Goal: Find specific page/section: Find specific page/section

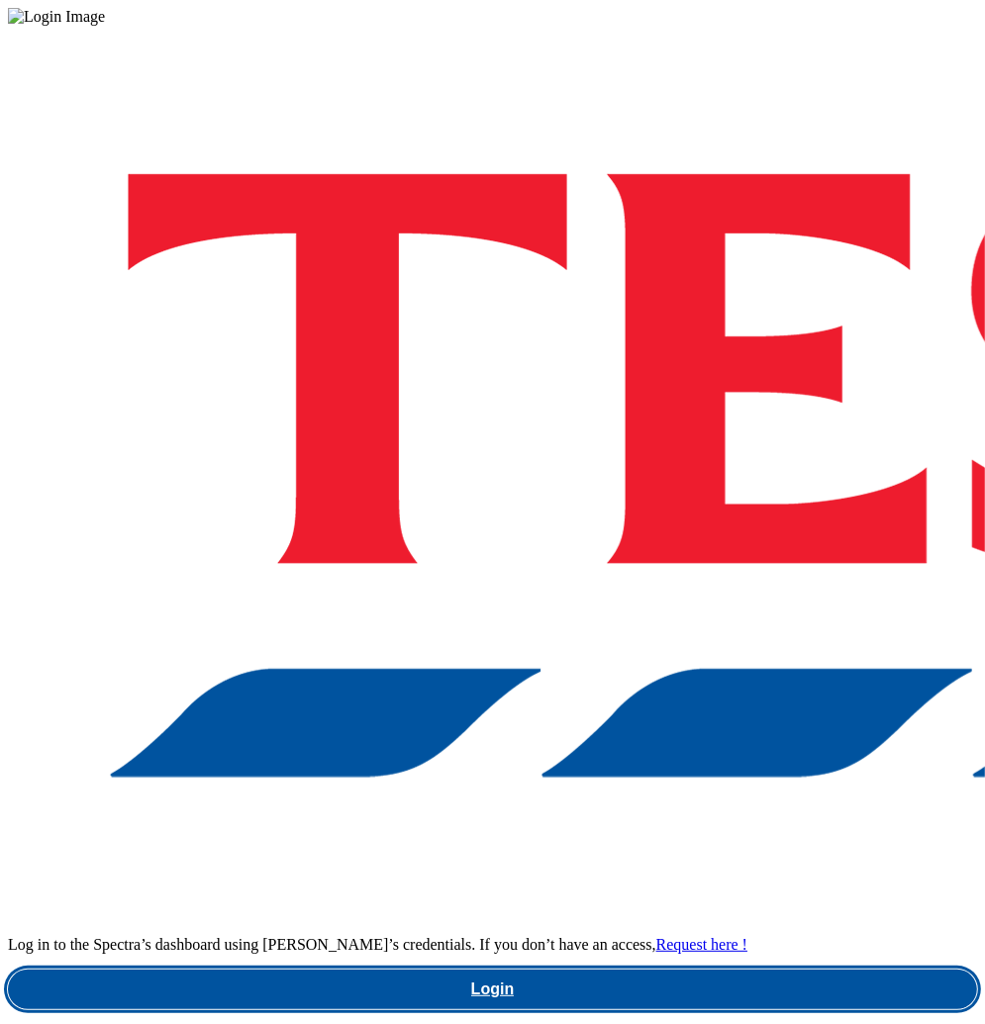
drag, startPoint x: 567, startPoint y: 591, endPoint x: 443, endPoint y: 585, distance: 123.9
click at [566, 970] on link "Login" at bounding box center [492, 990] width 969 height 40
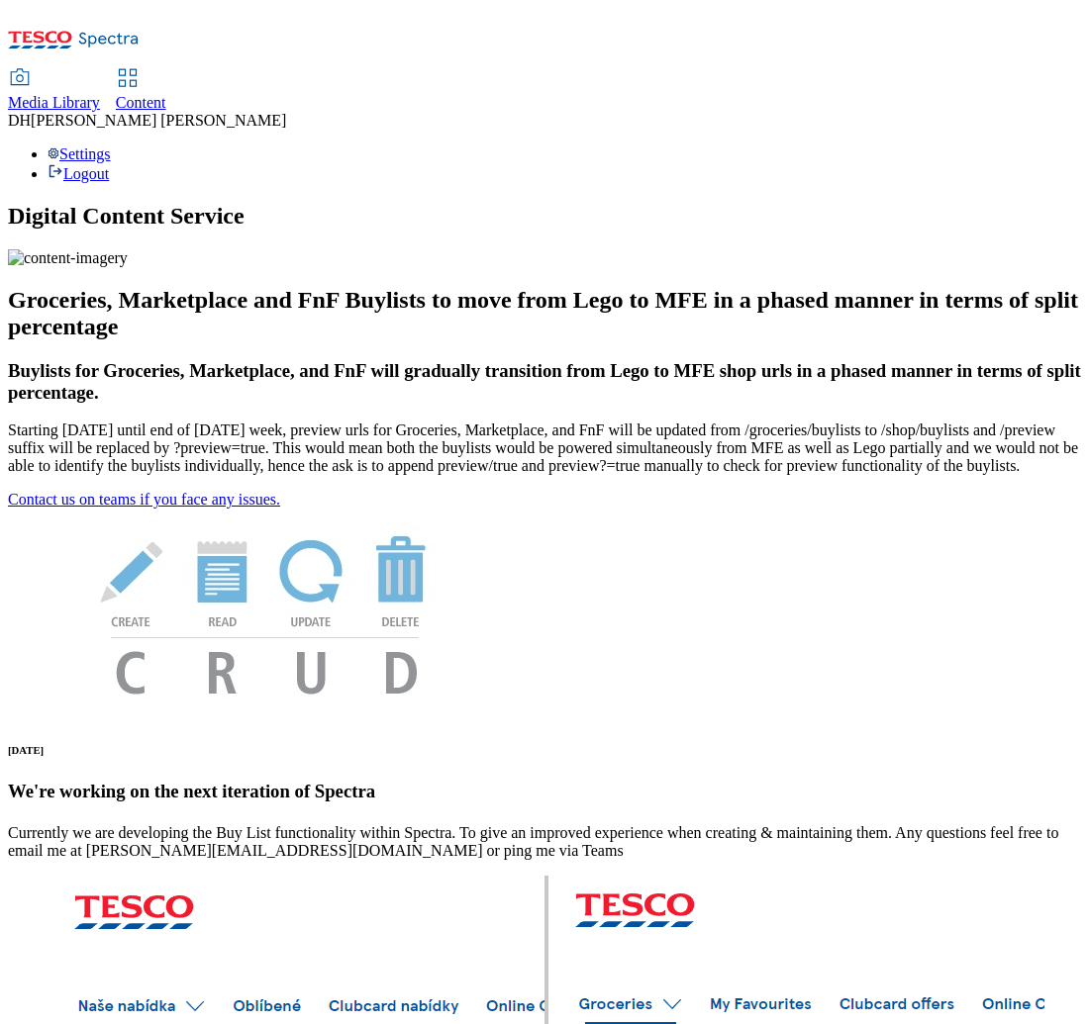
click at [100, 70] on link "Media Library" at bounding box center [54, 91] width 92 height 42
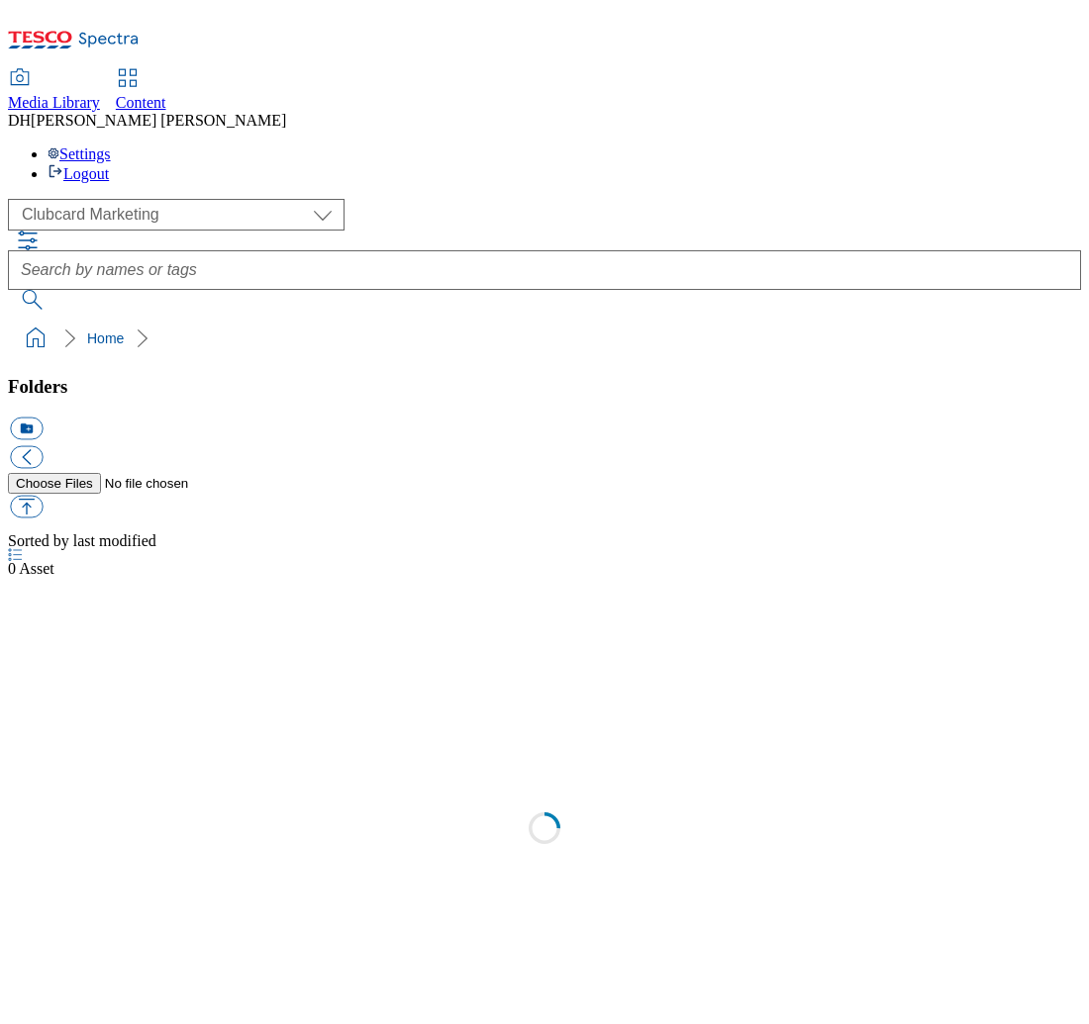
select select "flare-clubcard-mktg"
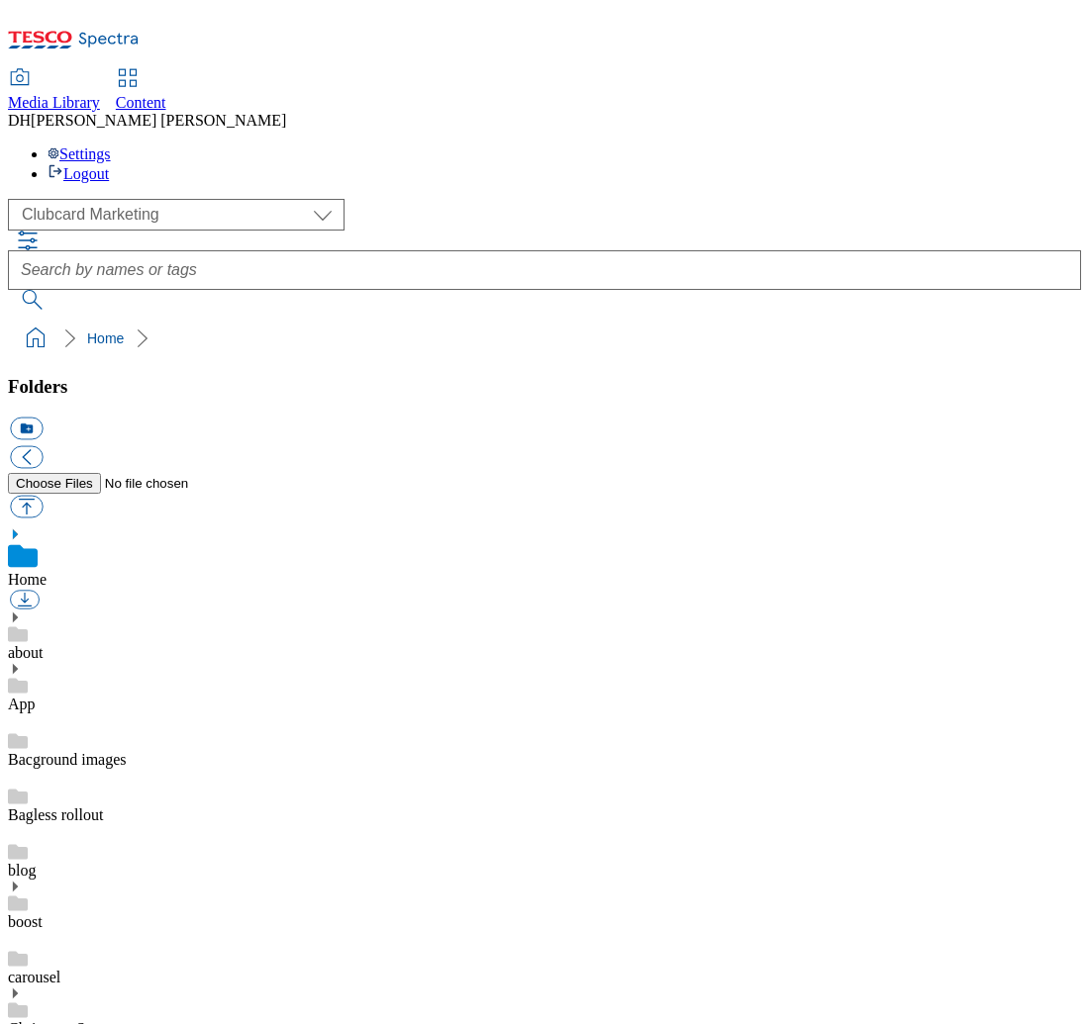
click at [166, 94] on span "Content" at bounding box center [141, 102] width 50 height 17
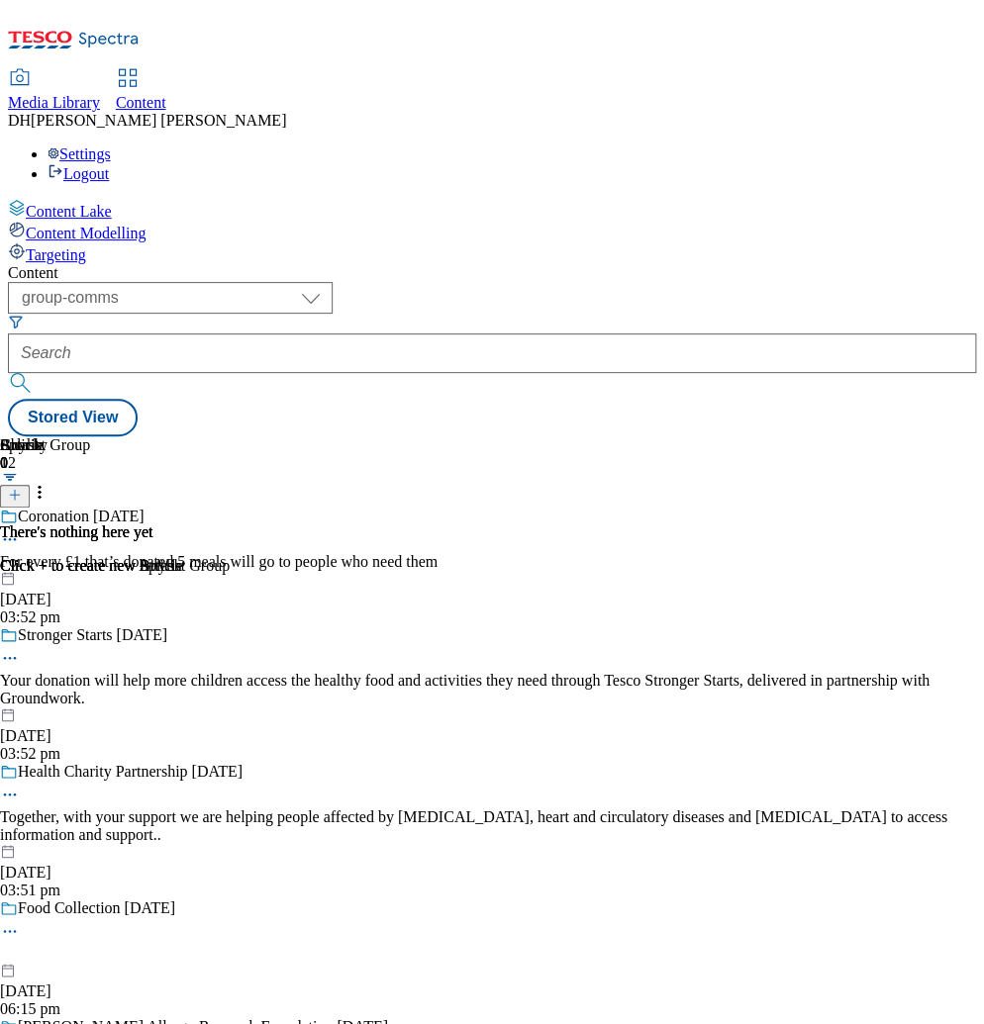
drag, startPoint x: 51, startPoint y: 284, endPoint x: 4, endPoint y: 291, distance: 48.0
click at [48, 264] on div "Content Lake Content Modelling Targeting" at bounding box center [492, 231] width 968 height 65
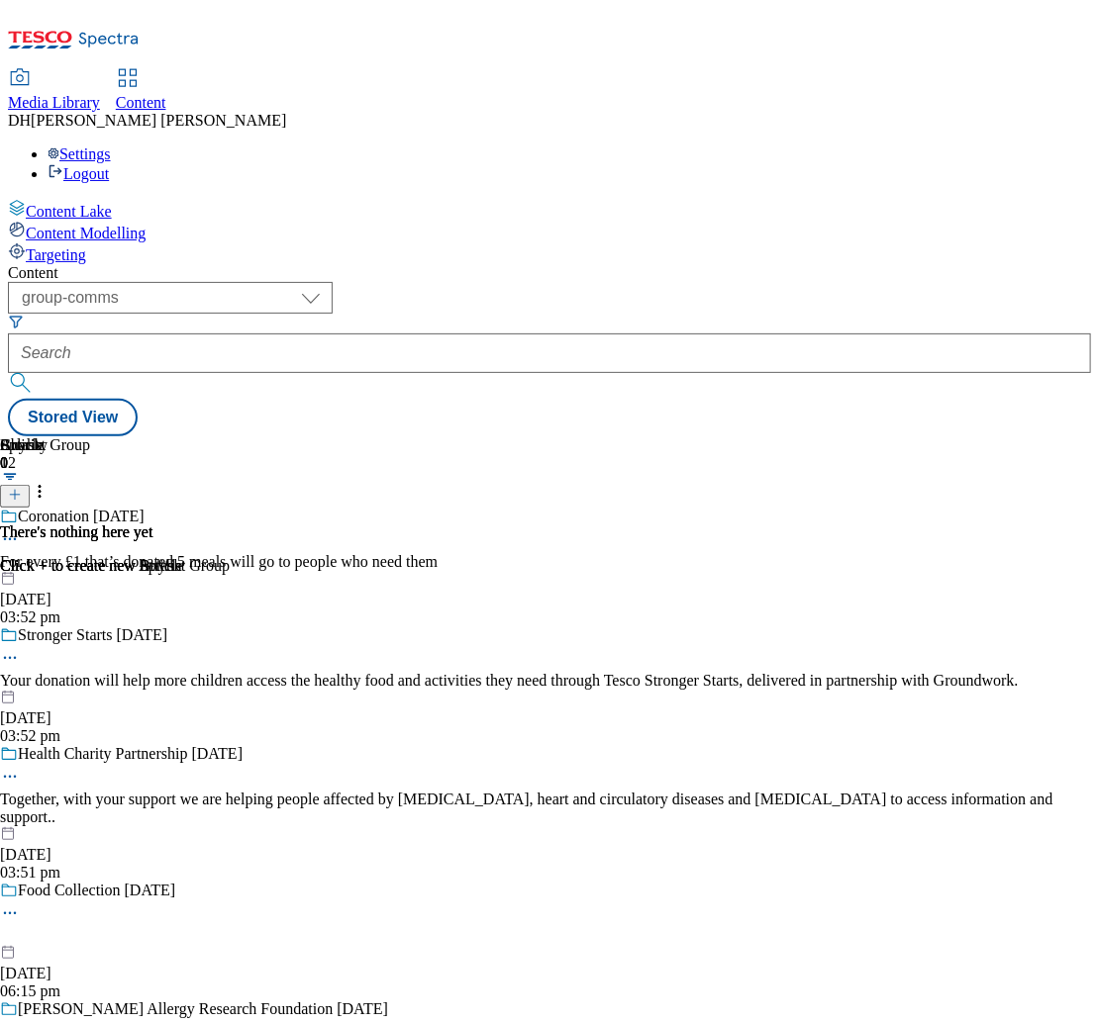
drag, startPoint x: 129, startPoint y: 379, endPoint x: 31, endPoint y: 387, distance: 98.3
click at [120, 264] on div "Content Lake Content Modelling Targeting" at bounding box center [549, 231] width 1083 height 65
click at [316, 282] on select "dotcom-cz dotcom-hu dotcom-sk fnf-uk ghs-roi ghs-uk group-comms ighs-cz ighs-hu…" at bounding box center [170, 298] width 325 height 32
select select "ghs-uk"
click at [257, 282] on select "dotcom-cz dotcom-hu dotcom-sk fnf-uk ghs-roi ghs-uk group-comms ighs-cz ighs-hu…" at bounding box center [170, 298] width 325 height 32
